Goal: Information Seeking & Learning: Learn about a topic

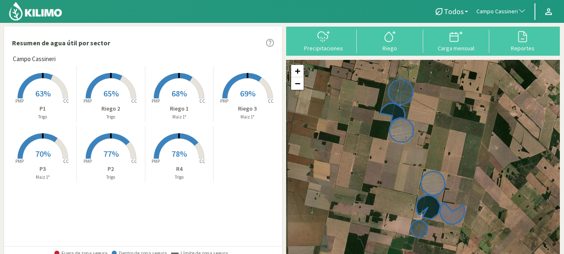
click at [159, 159] on rect at bounding box center [179, 159] width 66 height 66
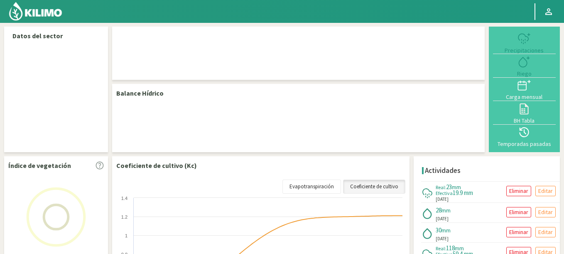
select select "31: Object"
select select "3: Object"
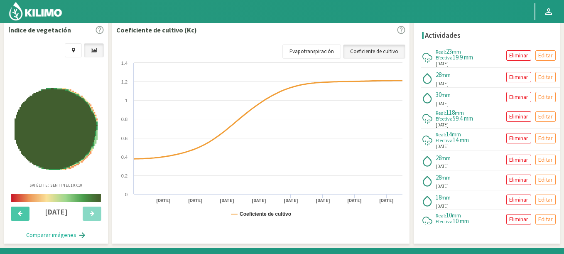
scroll to position [100, 0]
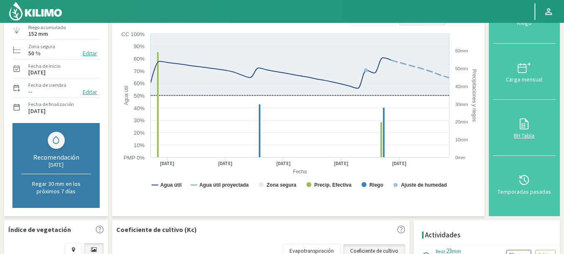
click at [526, 132] on div "BH Tabla" at bounding box center [524, 135] width 58 height 6
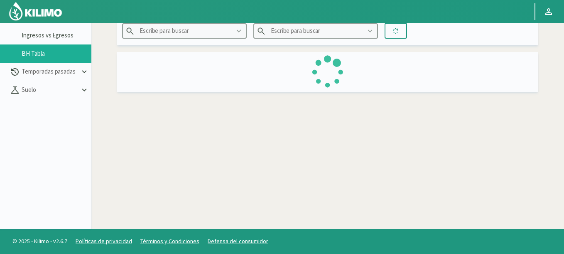
scroll to position [48, 0]
type input "Campo Cassineri"
type input "R4"
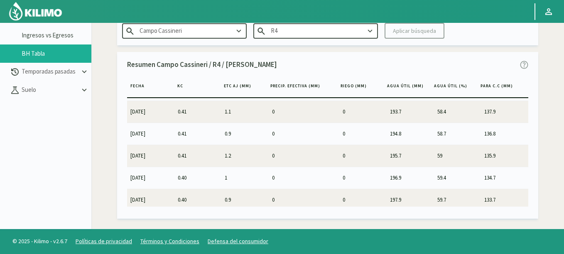
scroll to position [2481, 0]
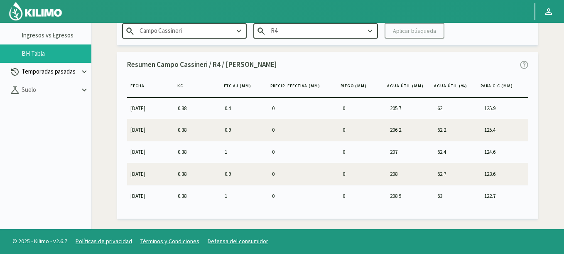
click at [32, 73] on p "Temporadas pasadas" at bounding box center [50, 72] width 60 height 10
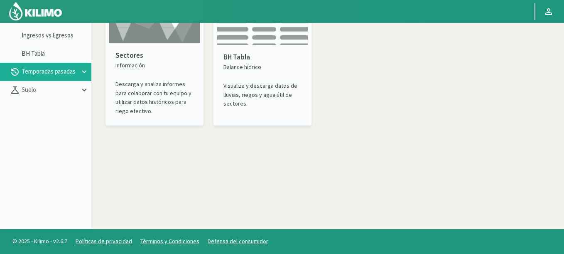
click at [277, 45] on img at bounding box center [262, 15] width 91 height 59
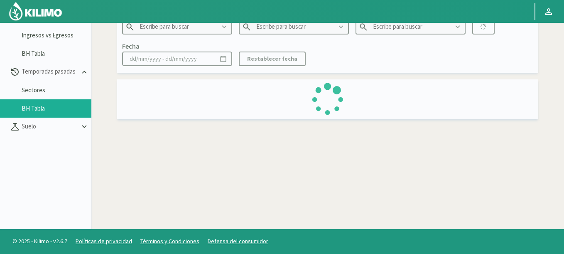
type input "21 de Septiembre"
type input "2022"
type input "P2B - Maiz"
type input "[DATE] - [DATE]"
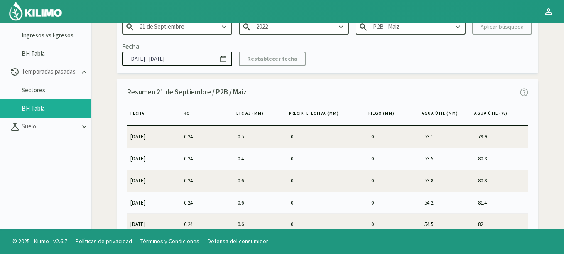
click at [64, 9] on link at bounding box center [36, 11] width 58 height 23
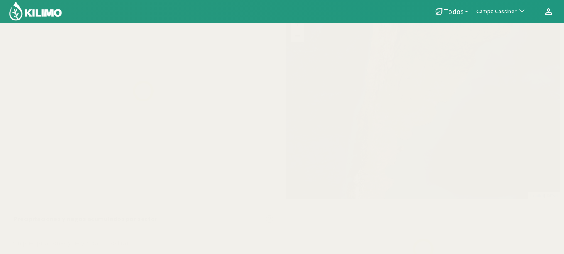
click at [518, 14] on span "button" at bounding box center [520, 11] width 8 height 8
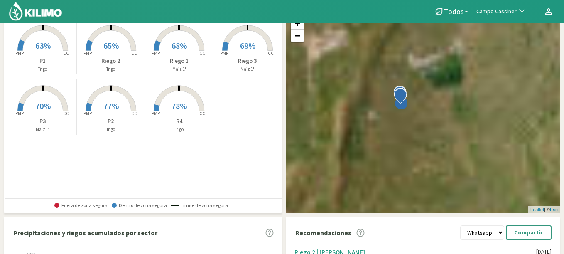
scroll to position [247, 0]
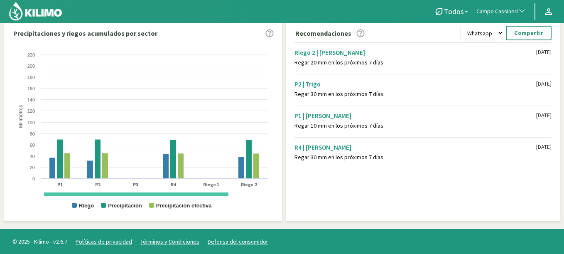
click at [498, 13] on span "Campo Cassineri" at bounding box center [497, 11] width 42 height 8
click at [53, 6] on img at bounding box center [35, 11] width 54 height 20
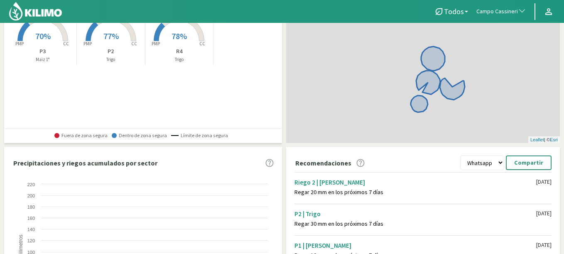
scroll to position [247, 0]
